Goal: Information Seeking & Learning: Check status

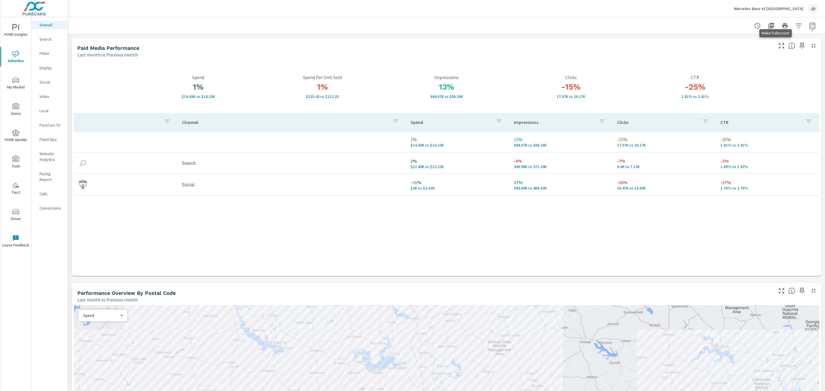
click at [778, 46] on icon "button" at bounding box center [781, 45] width 7 height 7
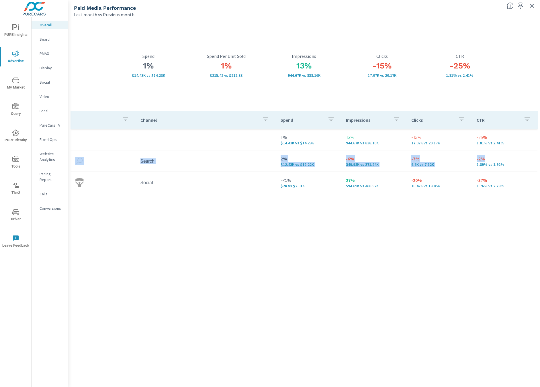
click at [537, 153] on div "1% $14.43K vs $14.23K Spend 1% $215.42 vs $212.33 Spend Per Unit Sold 13% 944.6…" at bounding box center [304, 202] width 472 height 369
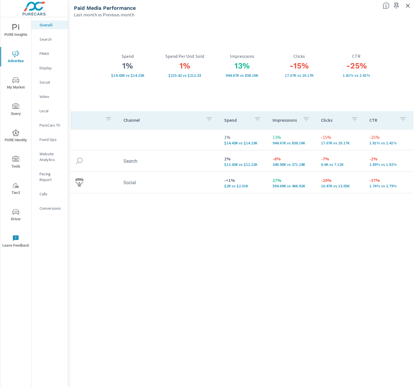
click at [319, 282] on div "Channel Spend Impressions Clicks CTR 1% $14.43K vs $14.23K 13% 944.67K vs 838.1…" at bounding box center [242, 243] width 344 height 265
click at [141, 311] on div "Channel Spend Impressions Clicks CTR 1% $14.43K vs $14.23K 13% 944.67K vs 838.1…" at bounding box center [242, 243] width 344 height 265
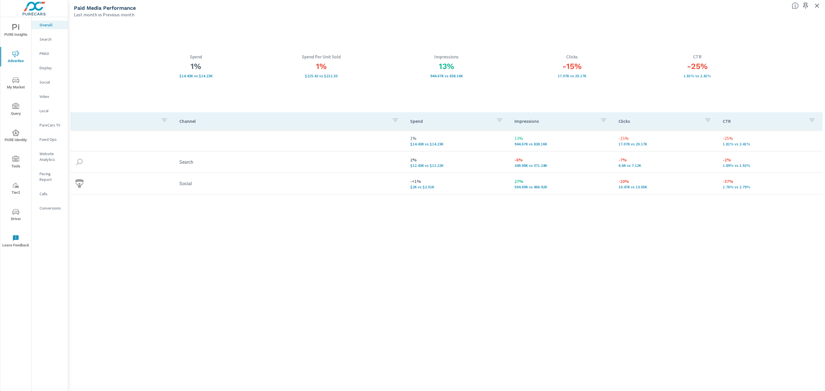
click at [41, 39] on p "Search" at bounding box center [52, 39] width 24 height 6
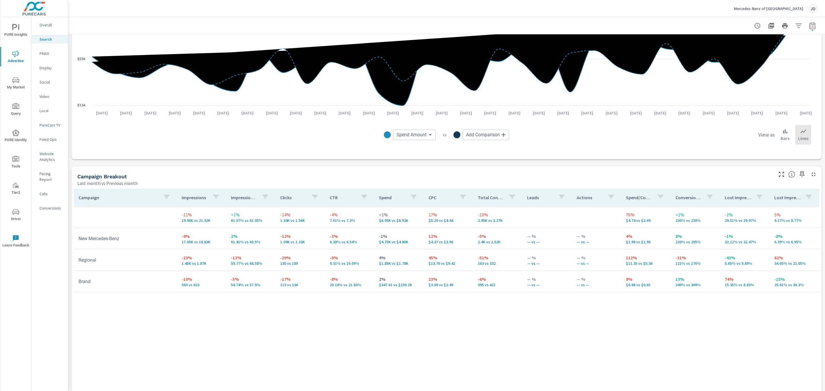
scroll to position [440, 0]
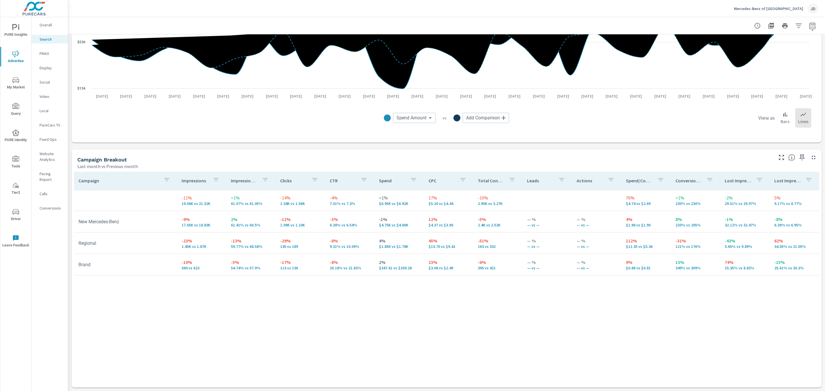
click at [778, 156] on icon "button" at bounding box center [781, 157] width 7 height 7
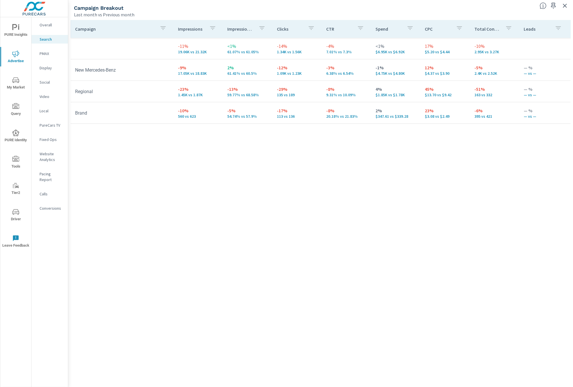
click at [185, 177] on div "Campaign Impressions Impression Share Clicks CTR Spend CPC Total Conversions Le…" at bounding box center [320, 198] width 500 height 356
click at [48, 55] on p "PMAX" at bounding box center [52, 54] width 24 height 6
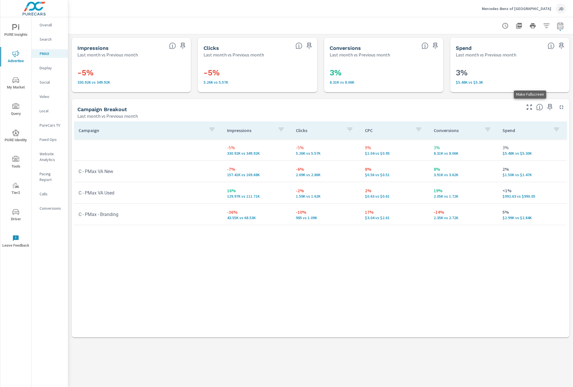
click at [531, 106] on icon "button" at bounding box center [529, 107] width 5 height 5
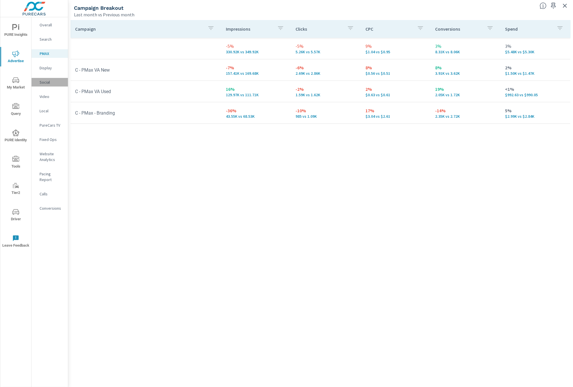
click at [46, 78] on div "Social" at bounding box center [50, 82] width 36 height 9
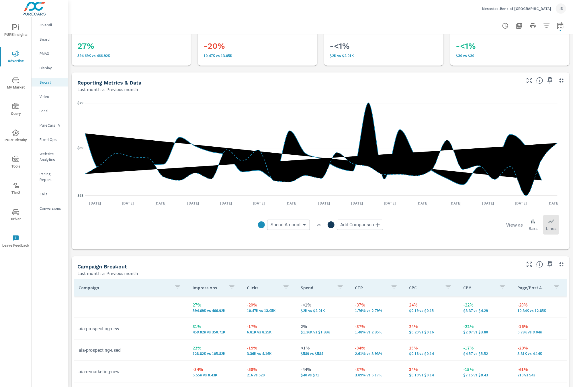
scroll to position [129, 0]
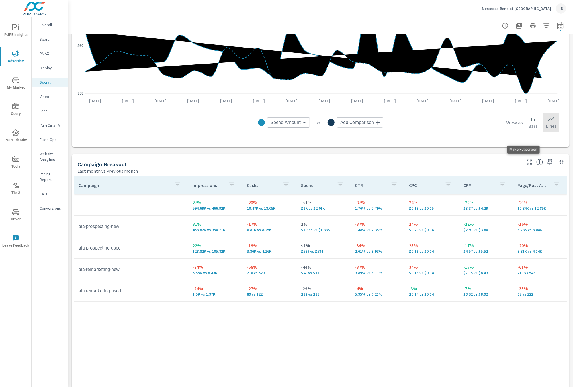
click at [526, 162] on icon "button" at bounding box center [529, 162] width 7 height 7
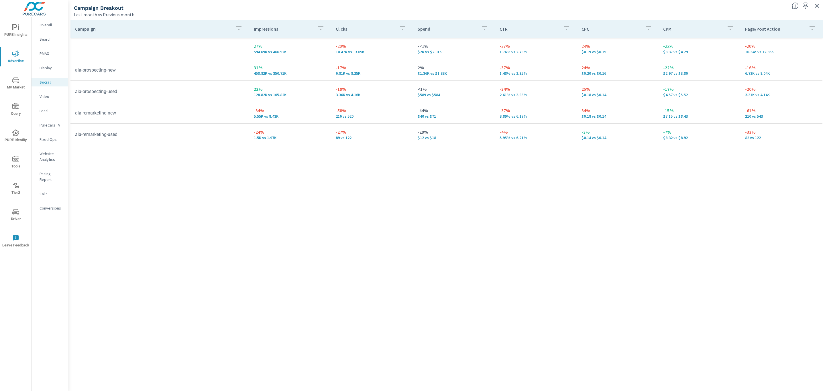
click at [12, 81] on icon "nav menu" at bounding box center [15, 79] width 7 height 5
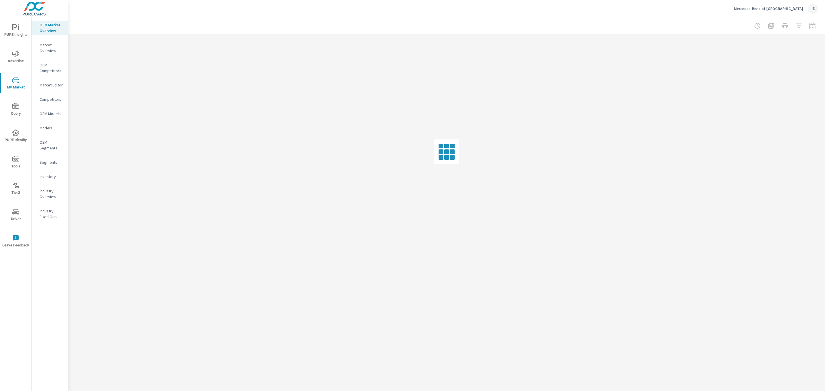
click at [46, 176] on p "Inventory" at bounding box center [52, 177] width 24 height 6
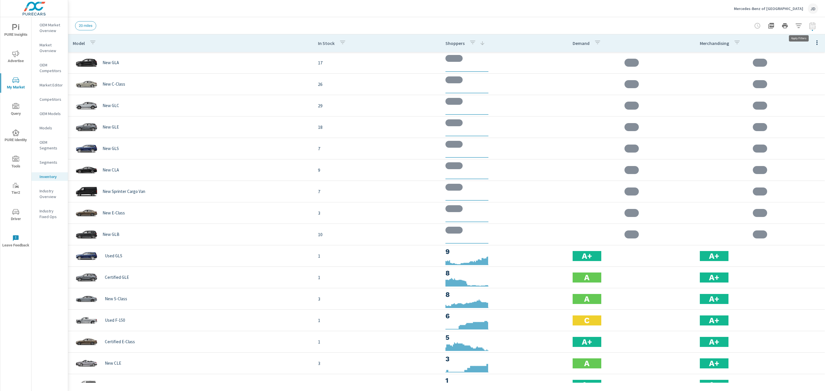
click at [799, 27] on icon "button" at bounding box center [798, 25] width 7 height 7
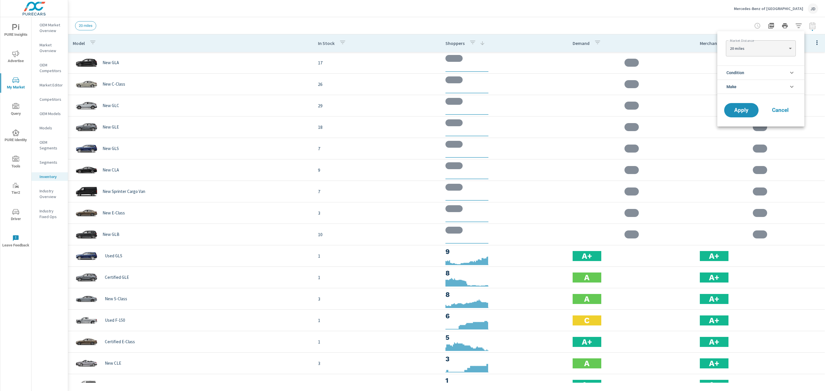
click at [768, 69] on li "Condition" at bounding box center [760, 73] width 87 height 14
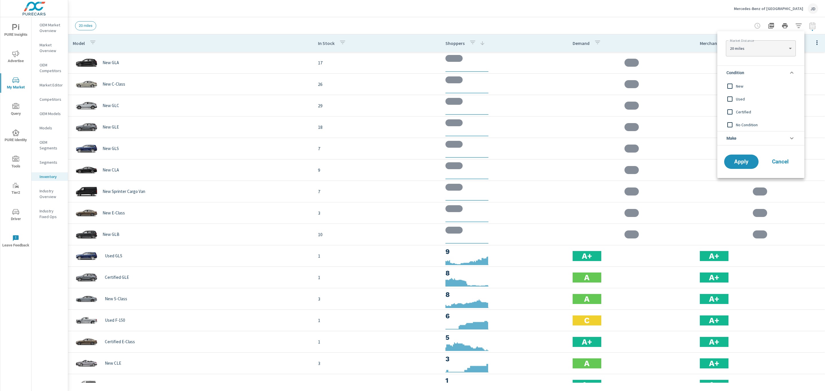
click at [737, 86] on span "New" at bounding box center [767, 86] width 63 height 7
click at [744, 164] on span "Apply" at bounding box center [741, 161] width 23 height 5
